Goal: Complete application form

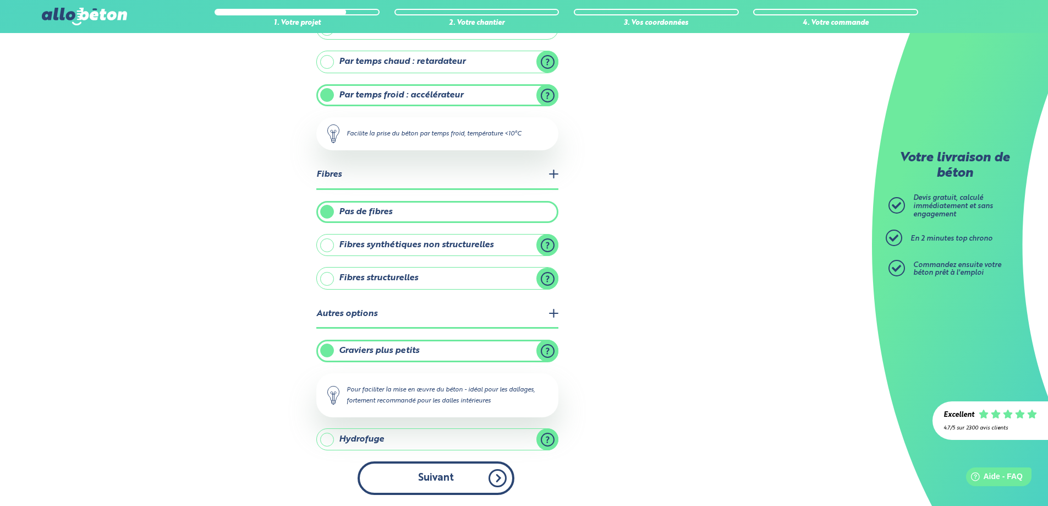
click at [497, 474] on button "Suivant" at bounding box center [436, 478] width 157 height 34
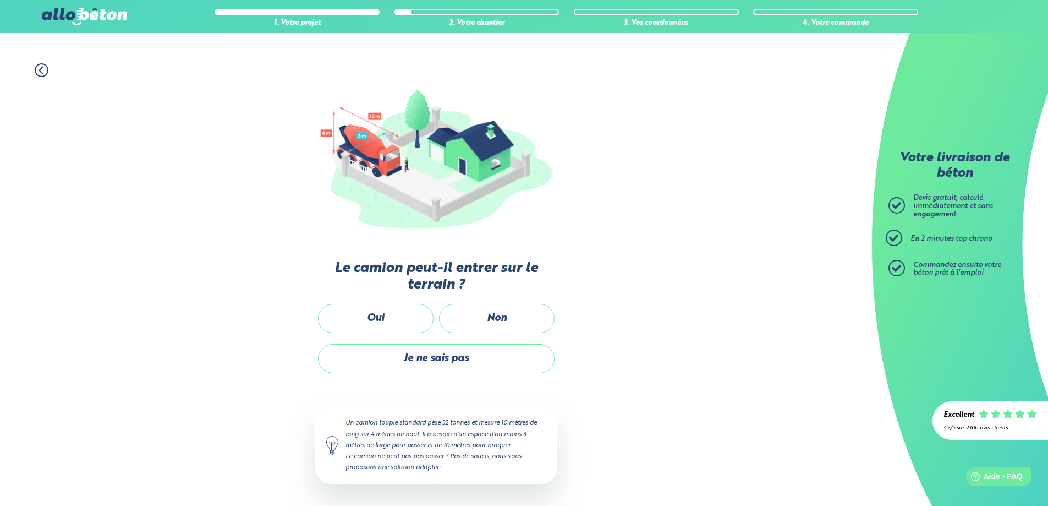
scroll to position [69, 0]
click at [393, 317] on label "Oui" at bounding box center [376, 319] width 116 height 29
click at [0, 0] on input "Oui" at bounding box center [0, 0] width 0 height 0
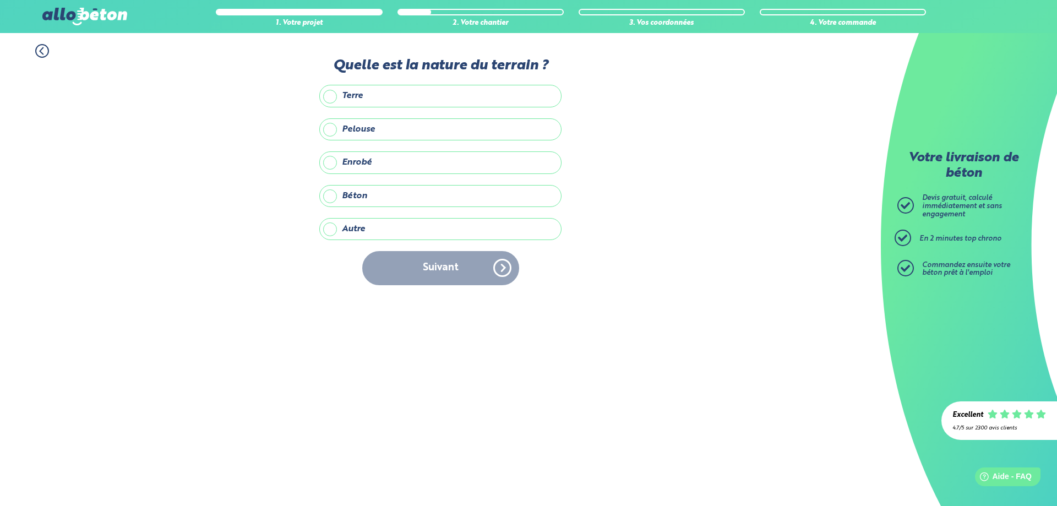
click at [326, 96] on label "Terre" at bounding box center [440, 96] width 242 height 22
click at [0, 0] on input "Terre" at bounding box center [0, 0] width 0 height 0
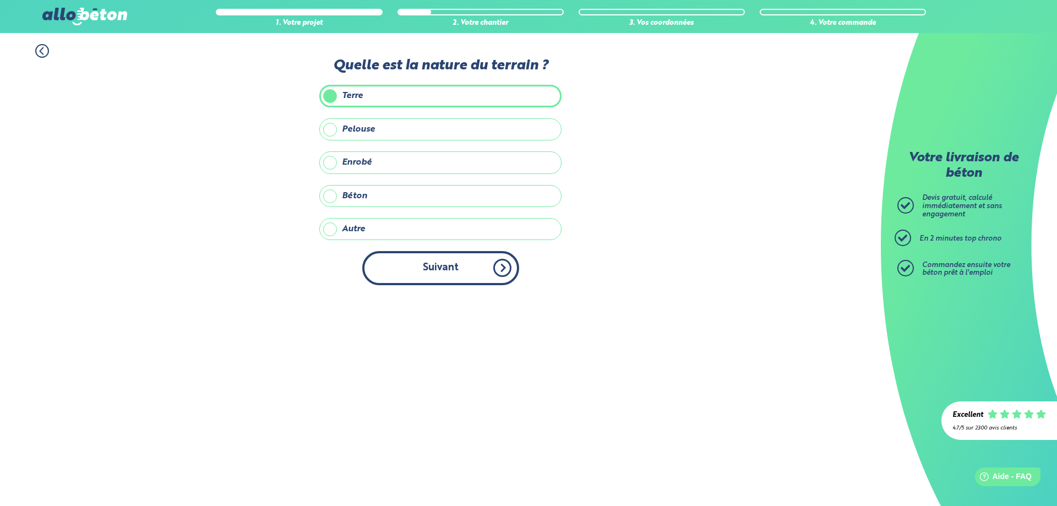
click at [436, 271] on button "Suivant" at bounding box center [440, 268] width 157 height 34
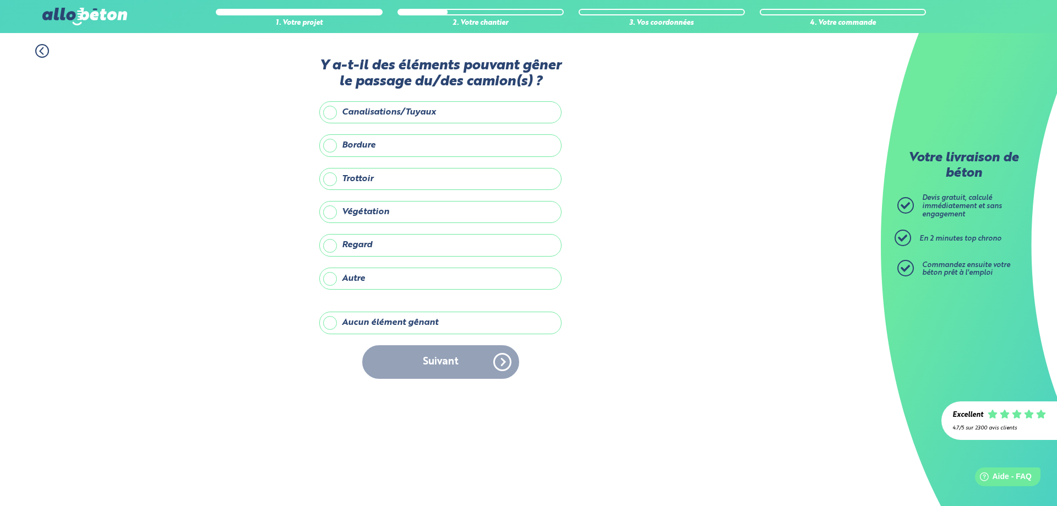
click at [329, 321] on label "Aucun élément gênant" at bounding box center [440, 322] width 242 height 22
click at [0, 0] on input "Aucun élément gênant" at bounding box center [0, 0] width 0 height 0
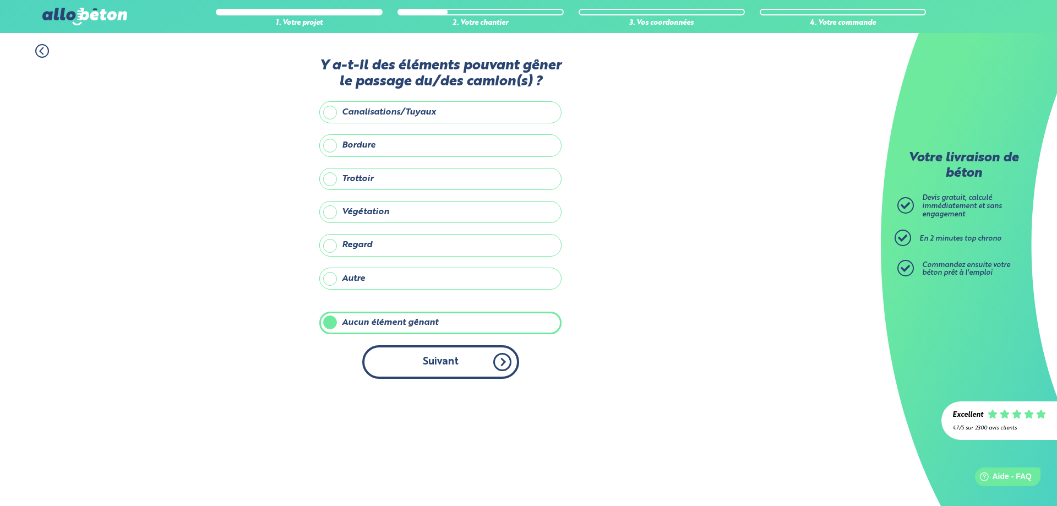
click at [424, 361] on button "Suivant" at bounding box center [440, 362] width 157 height 34
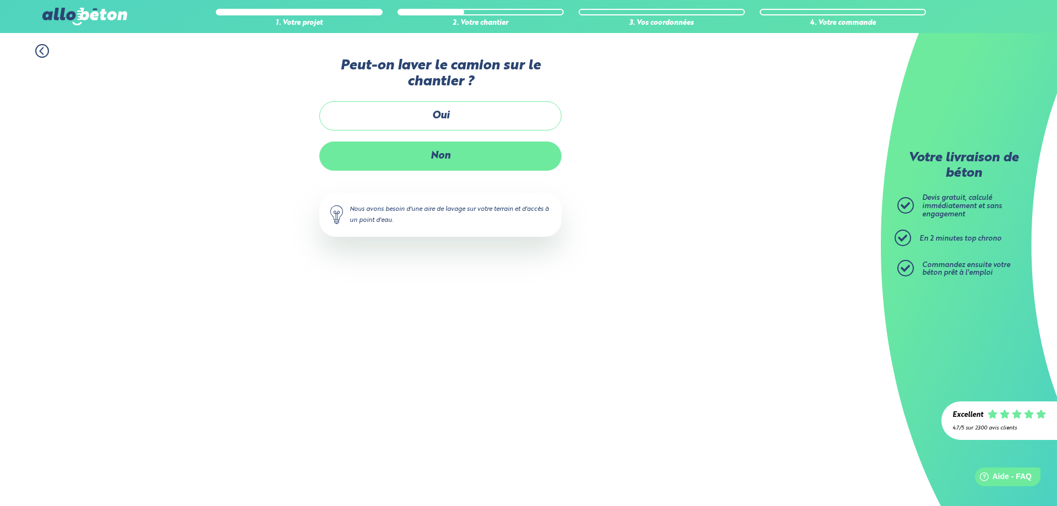
click at [442, 152] on label "Non" at bounding box center [440, 155] width 242 height 29
click at [0, 0] on input "Non" at bounding box center [0, 0] width 0 height 0
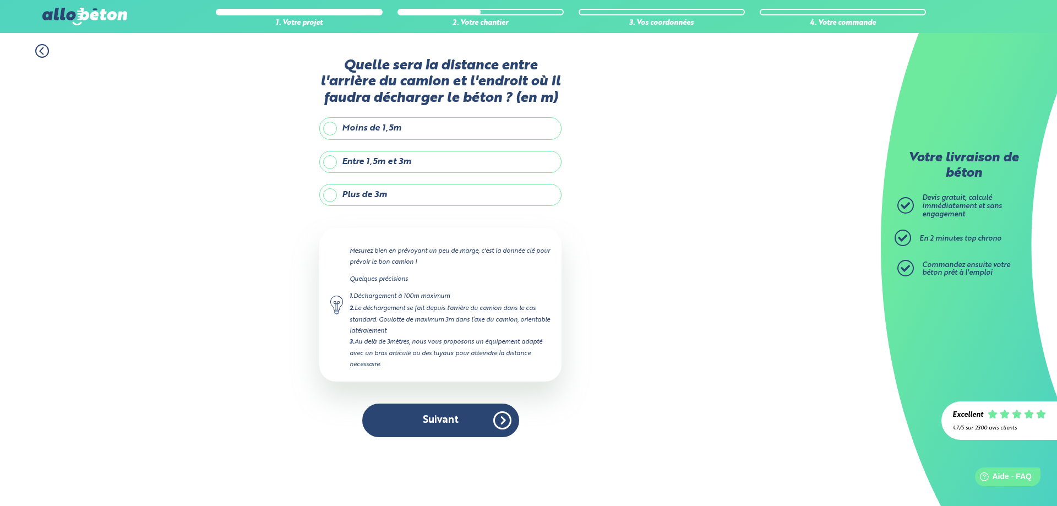
click at [334, 163] on label "Entre 1,5m et 3m" at bounding box center [440, 162] width 242 height 22
click at [0, 0] on input "Entre 1,5m et 3m" at bounding box center [0, 0] width 0 height 0
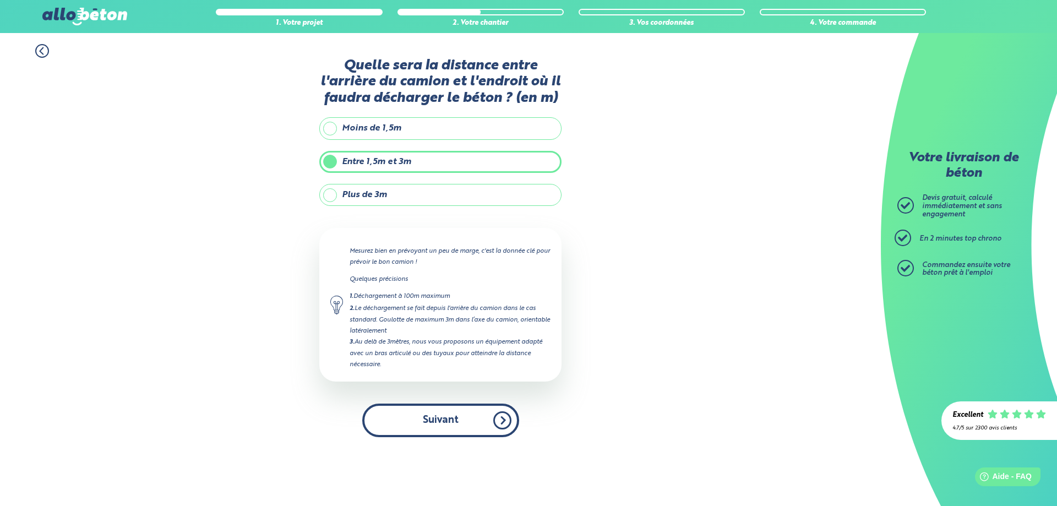
click at [428, 423] on button "Suivant" at bounding box center [440, 420] width 157 height 34
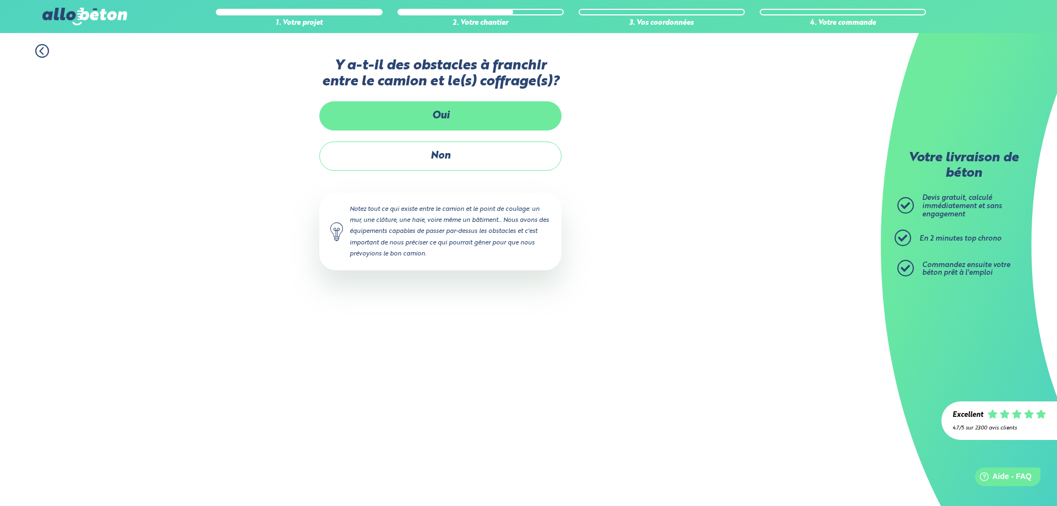
click at [450, 121] on label "Oui" at bounding box center [440, 115] width 242 height 29
click at [0, 0] on input "Oui" at bounding box center [0, 0] width 0 height 0
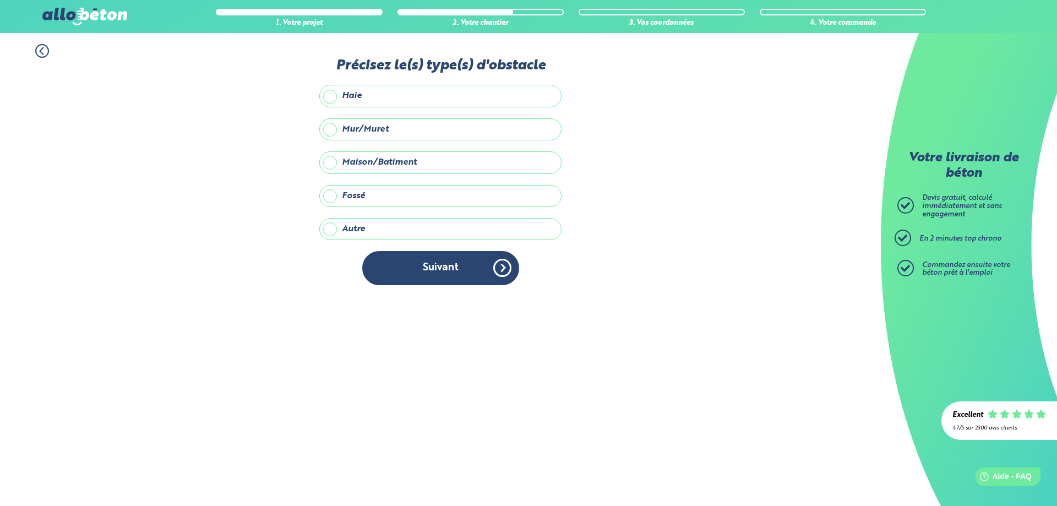
click at [333, 231] on label "Autre" at bounding box center [440, 229] width 242 height 22
click at [0, 0] on input "Autre" at bounding box center [0, 0] width 0 height 0
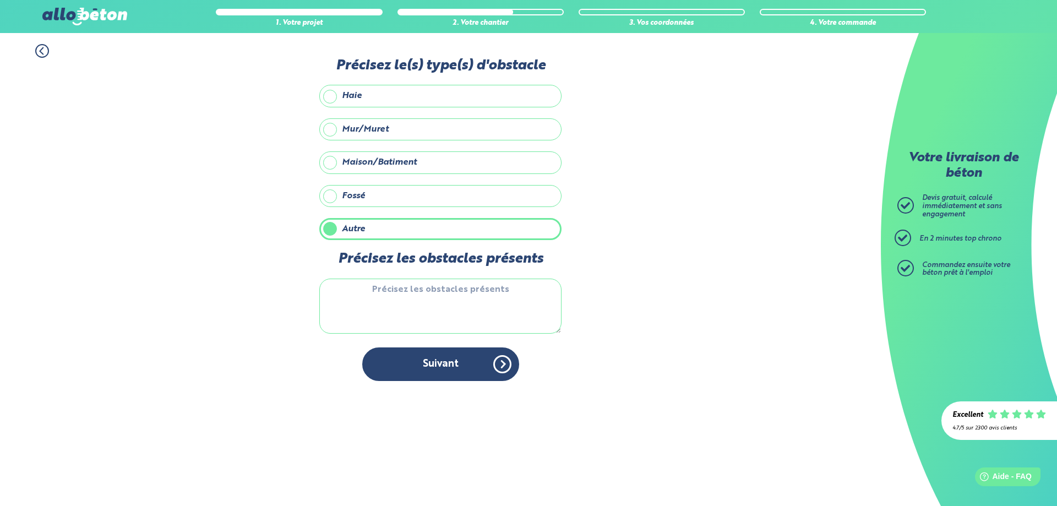
click at [37, 52] on icon at bounding box center [42, 51] width 14 height 14
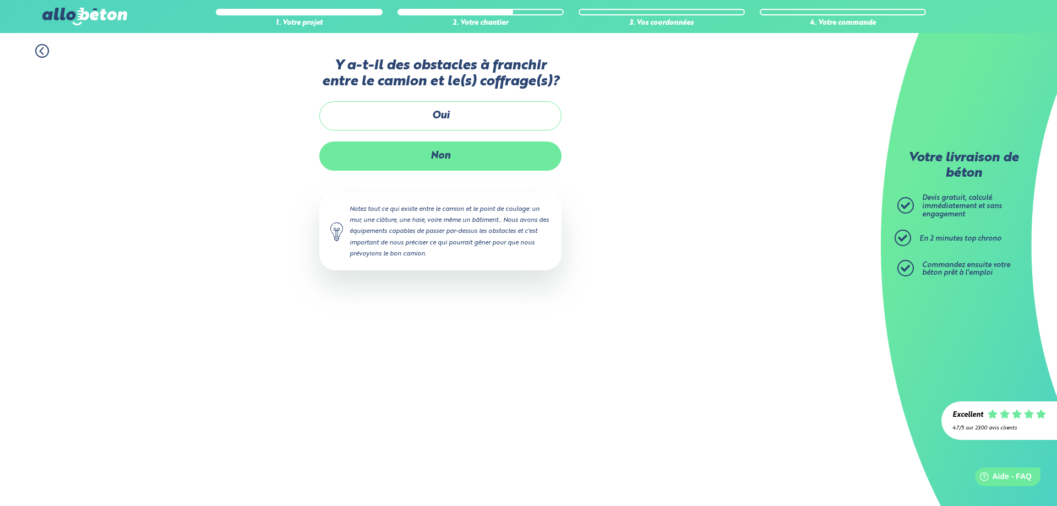
click at [452, 151] on label "Non" at bounding box center [440, 155] width 242 height 29
click at [0, 0] on input "Non" at bounding box center [0, 0] width 0 height 0
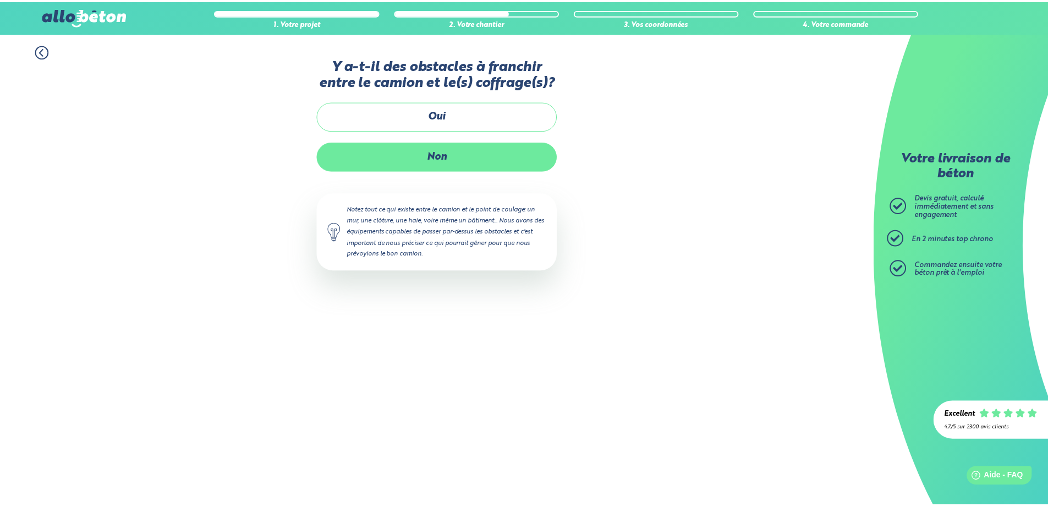
scroll to position [4, 0]
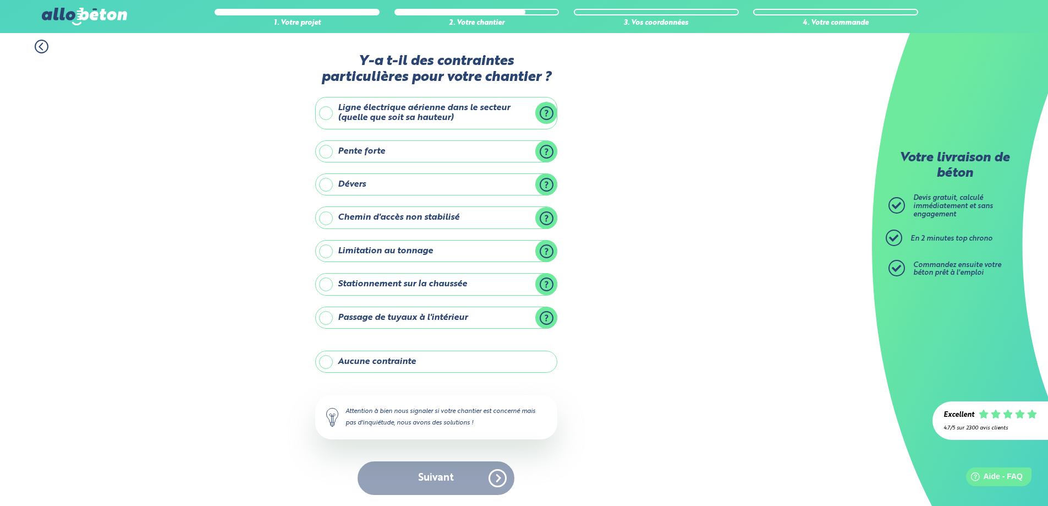
click at [438, 214] on label "Chemin d'accès non stabilisé" at bounding box center [436, 217] width 242 height 22
click at [0, 0] on input "Chemin d'accès non stabilisé" at bounding box center [0, 0] width 0 height 0
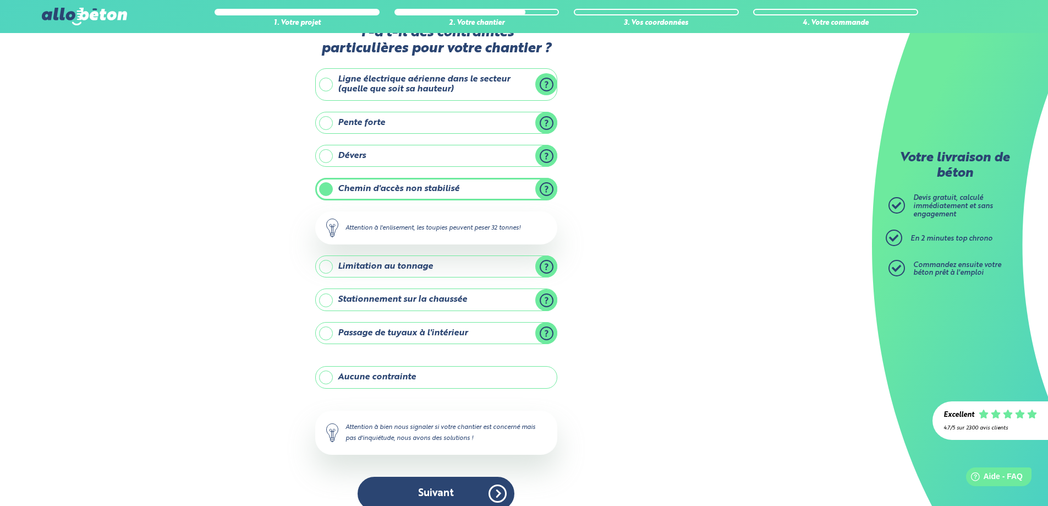
scroll to position [48, 0]
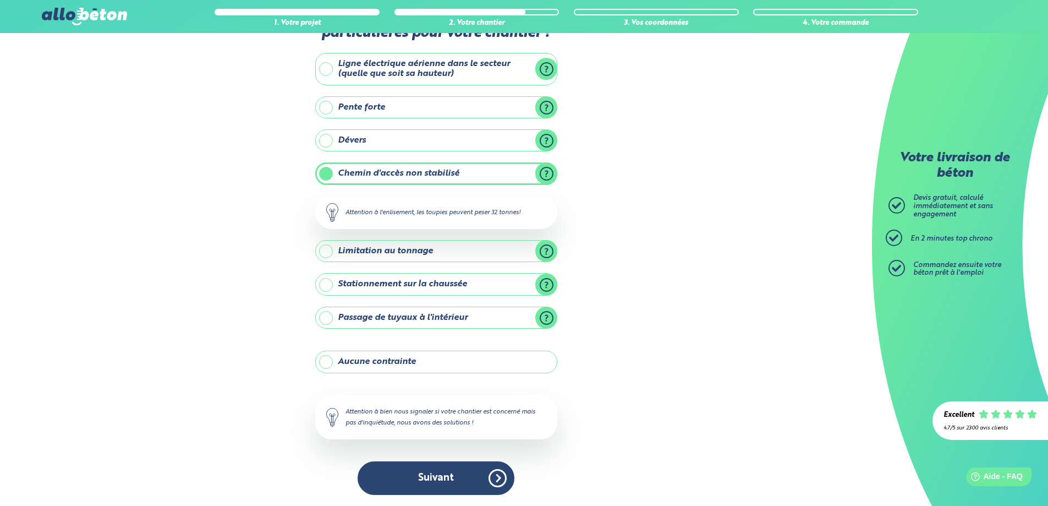
click at [548, 250] on label "Limitation au tonnage" at bounding box center [436, 251] width 242 height 22
click at [0, 0] on input "Limitation au tonnage" at bounding box center [0, 0] width 0 height 0
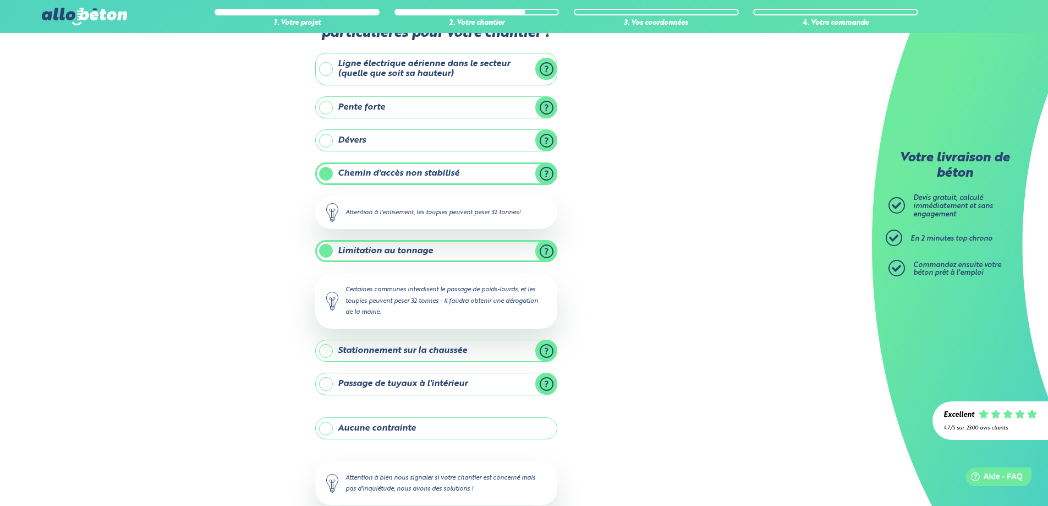
click at [548, 250] on label "Limitation au tonnage" at bounding box center [436, 251] width 242 height 22
click at [0, 0] on input "Limitation au tonnage" at bounding box center [0, 0] width 0 height 0
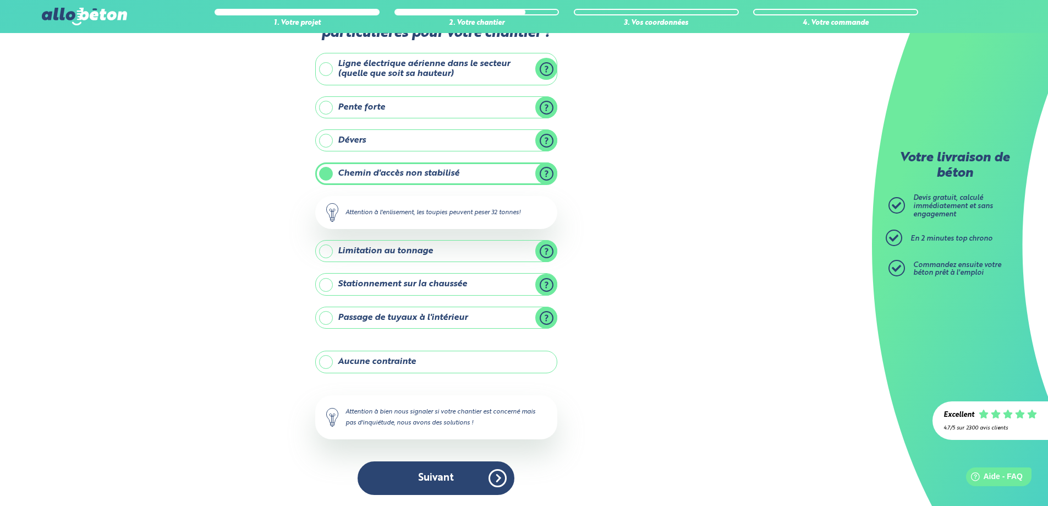
click at [545, 317] on label "Passage de tuyaux à l'intérieur" at bounding box center [436, 318] width 242 height 22
click at [0, 0] on input "Passage de tuyaux à l'intérieur" at bounding box center [0, 0] width 0 height 0
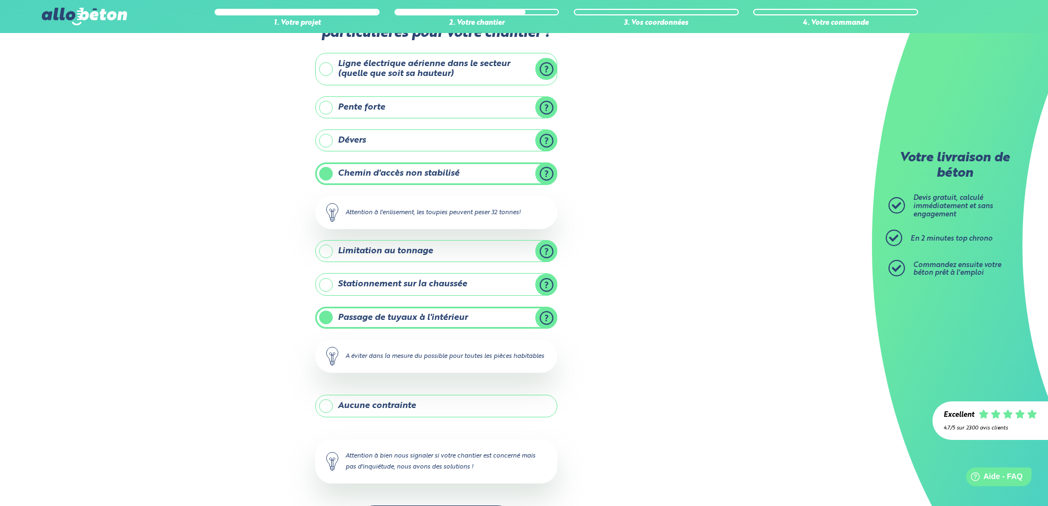
click at [545, 317] on label "Passage de tuyaux à l'intérieur" at bounding box center [436, 318] width 242 height 22
click at [0, 0] on input "Passage de tuyaux à l'intérieur" at bounding box center [0, 0] width 0 height 0
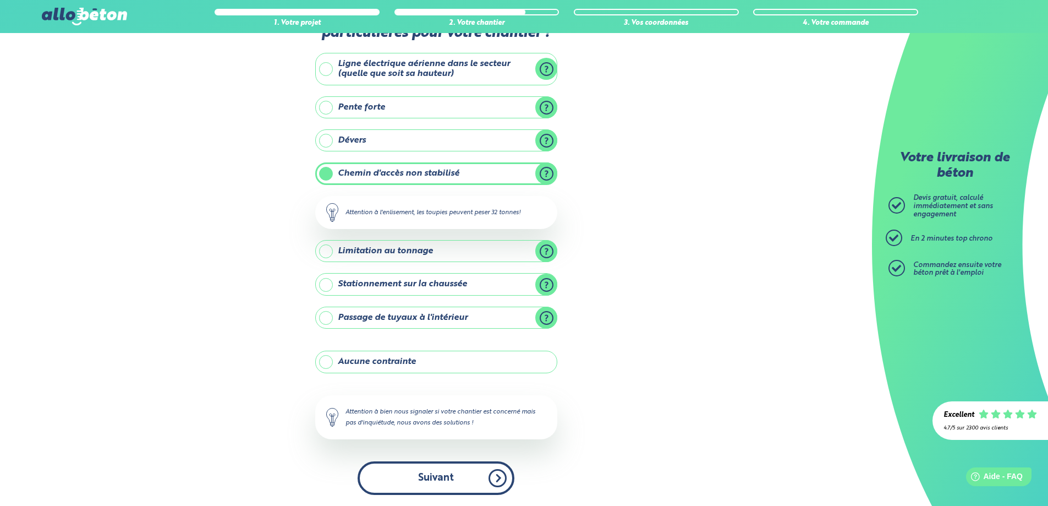
click at [445, 475] on button "Suivant" at bounding box center [436, 478] width 157 height 34
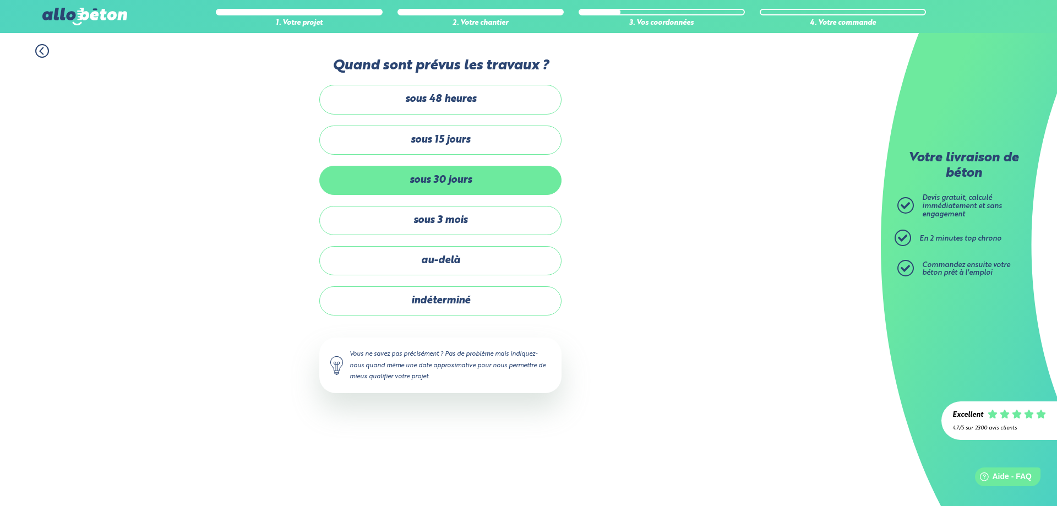
click at [429, 171] on label "sous 30 jours" at bounding box center [440, 180] width 242 height 29
click at [0, 0] on input "sous 30 jours" at bounding box center [0, 0] width 0 height 0
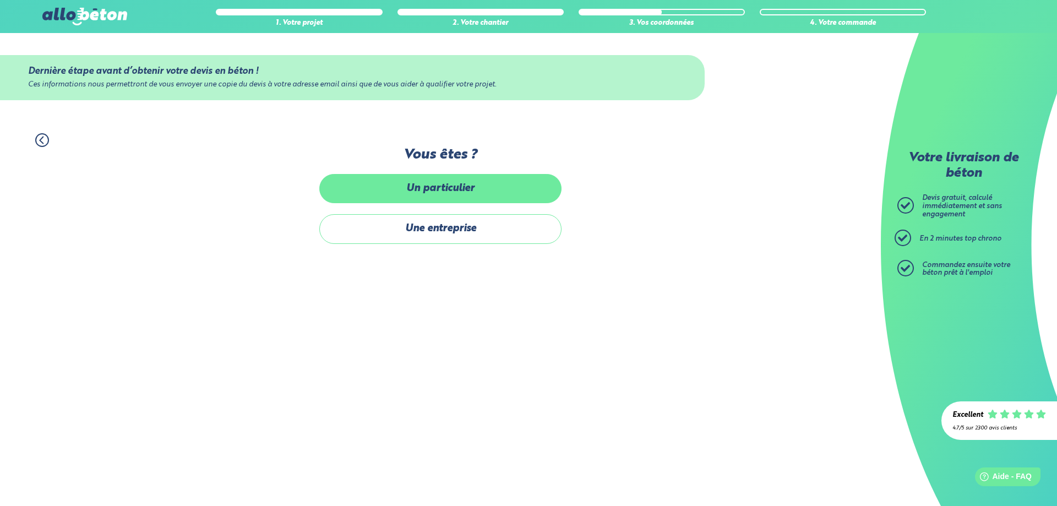
click at [440, 199] on label "Un particulier" at bounding box center [440, 188] width 242 height 29
click at [0, 0] on input "Un particulier" at bounding box center [0, 0] width 0 height 0
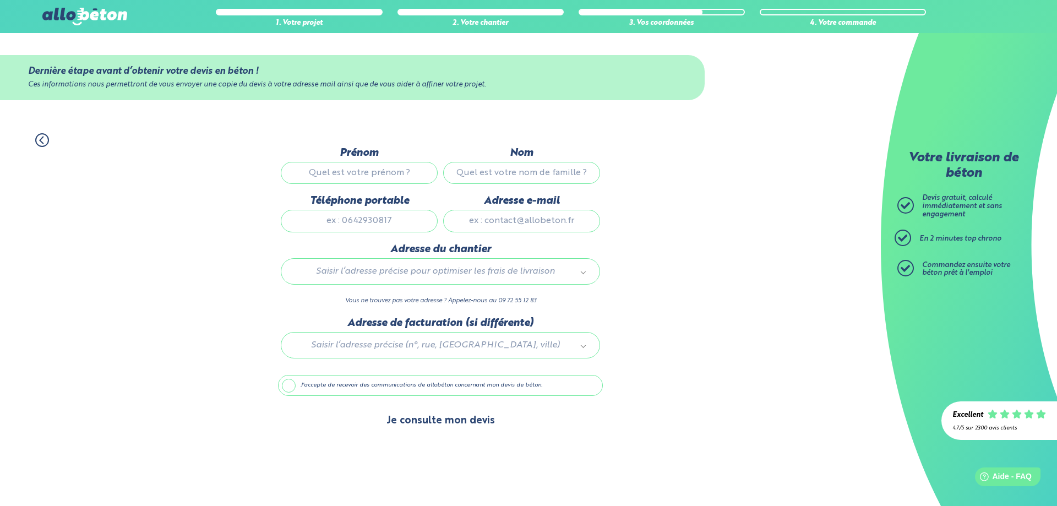
click at [405, 427] on button "Je consulte mon devis" at bounding box center [440, 421] width 130 height 28
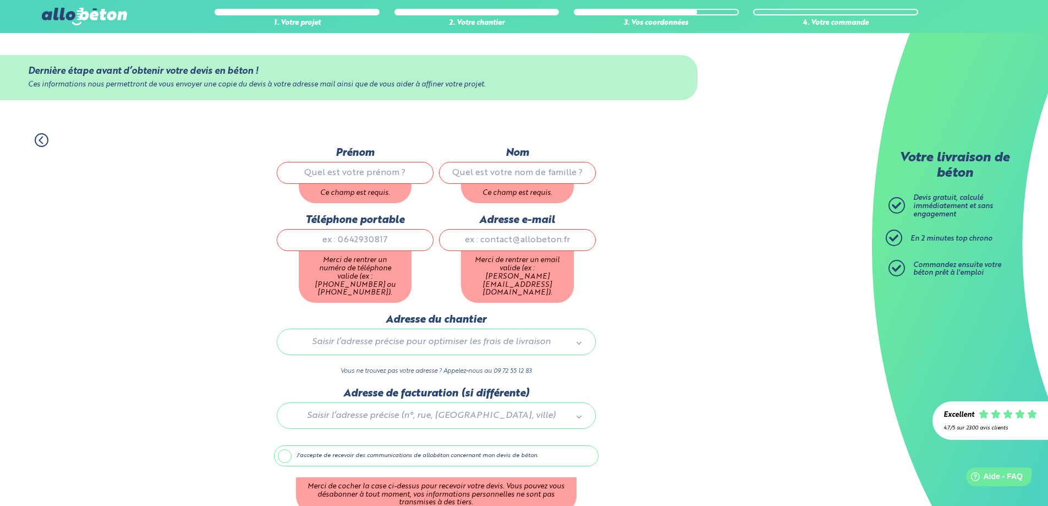
click at [356, 167] on input "Prénom" at bounding box center [355, 173] width 157 height 22
type input "[PERSON_NAME]"
type input "Rothea"
type input "0635281818"
type input "[EMAIL_ADDRESS][DOMAIN_NAME]"
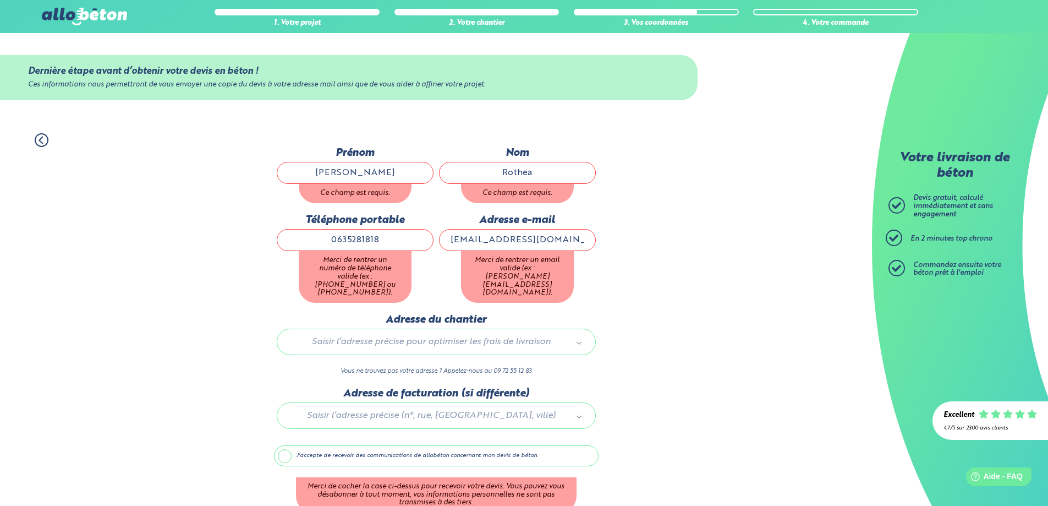
type input "[STREET_ADDRESS]"
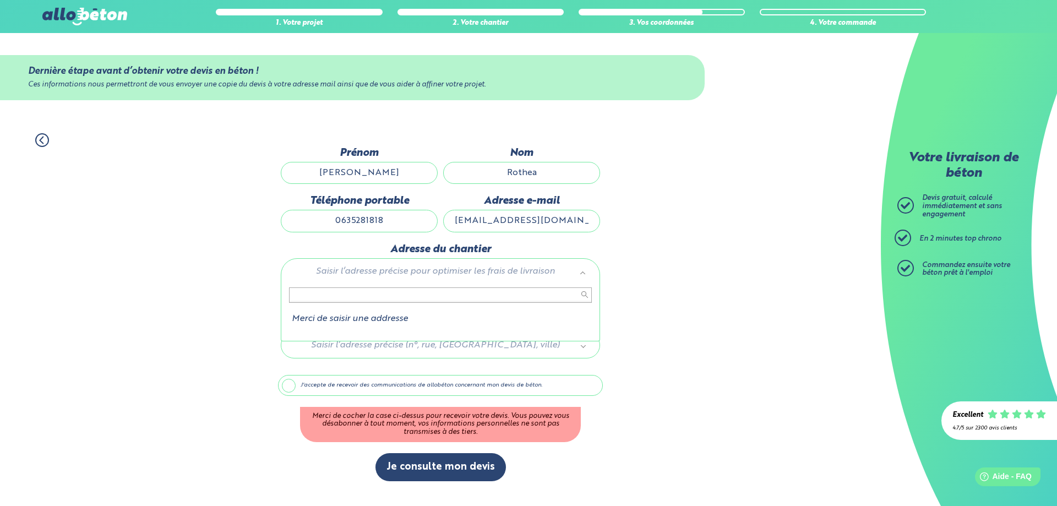
click at [343, 289] on input "text" at bounding box center [440, 294] width 303 height 15
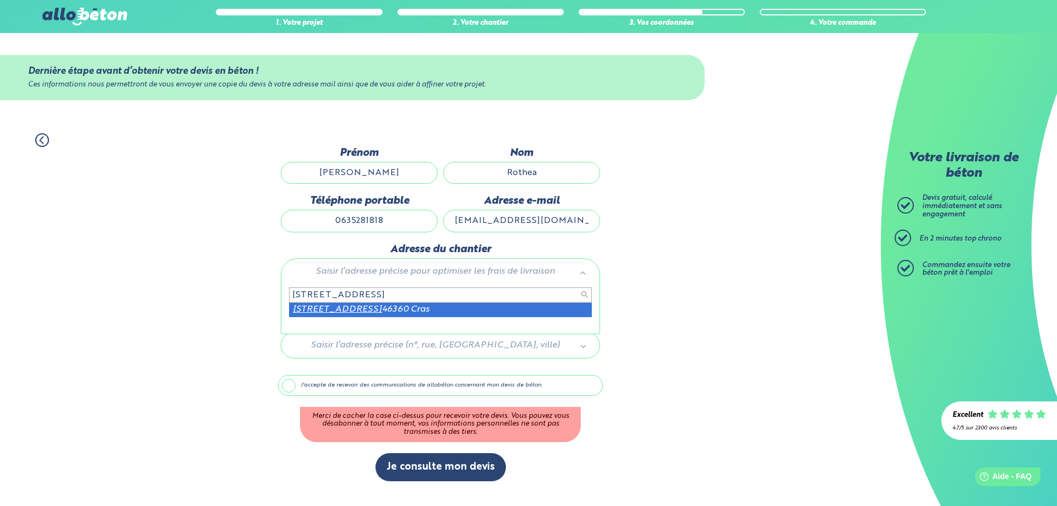
type input "[STREET_ADDRESS]"
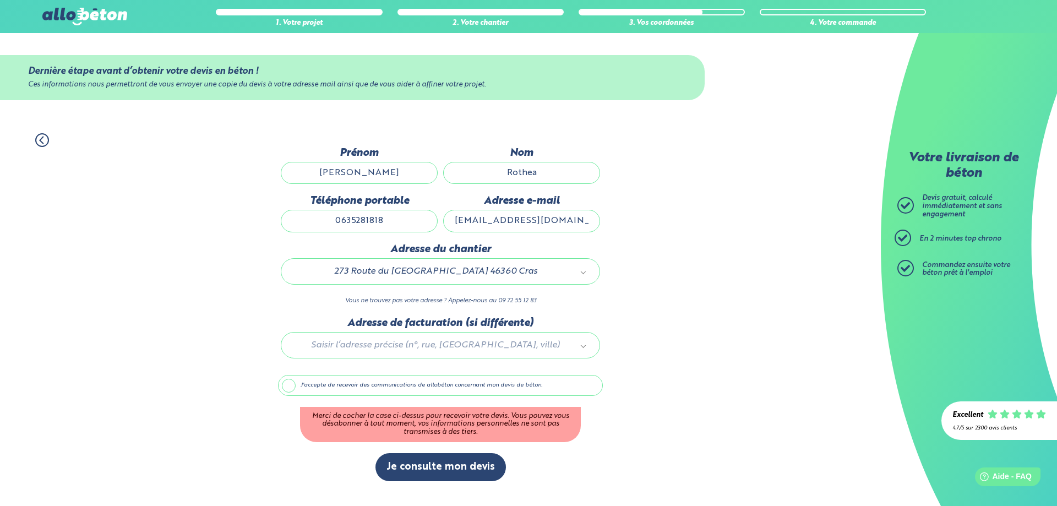
click at [288, 383] on label "J'accepte de recevoir des communications de allobéton concernant mon devis de b…" at bounding box center [440, 385] width 325 height 21
click at [0, 0] on input "J'accepte de recevoir des communications de allobéton concernant mon devis de b…" at bounding box center [0, 0] width 0 height 0
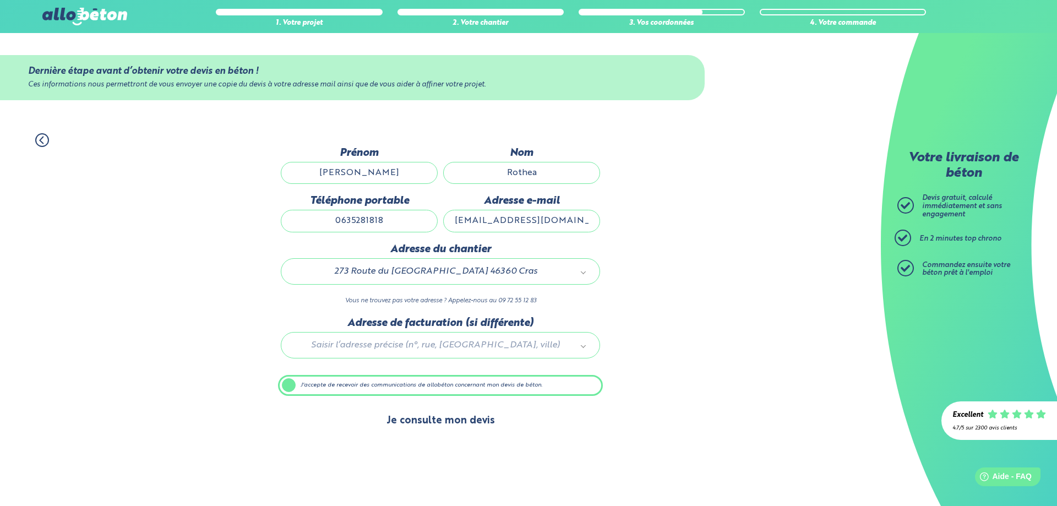
click at [418, 417] on button "Je consulte mon devis" at bounding box center [440, 421] width 130 height 28
